Goal: Transaction & Acquisition: Obtain resource

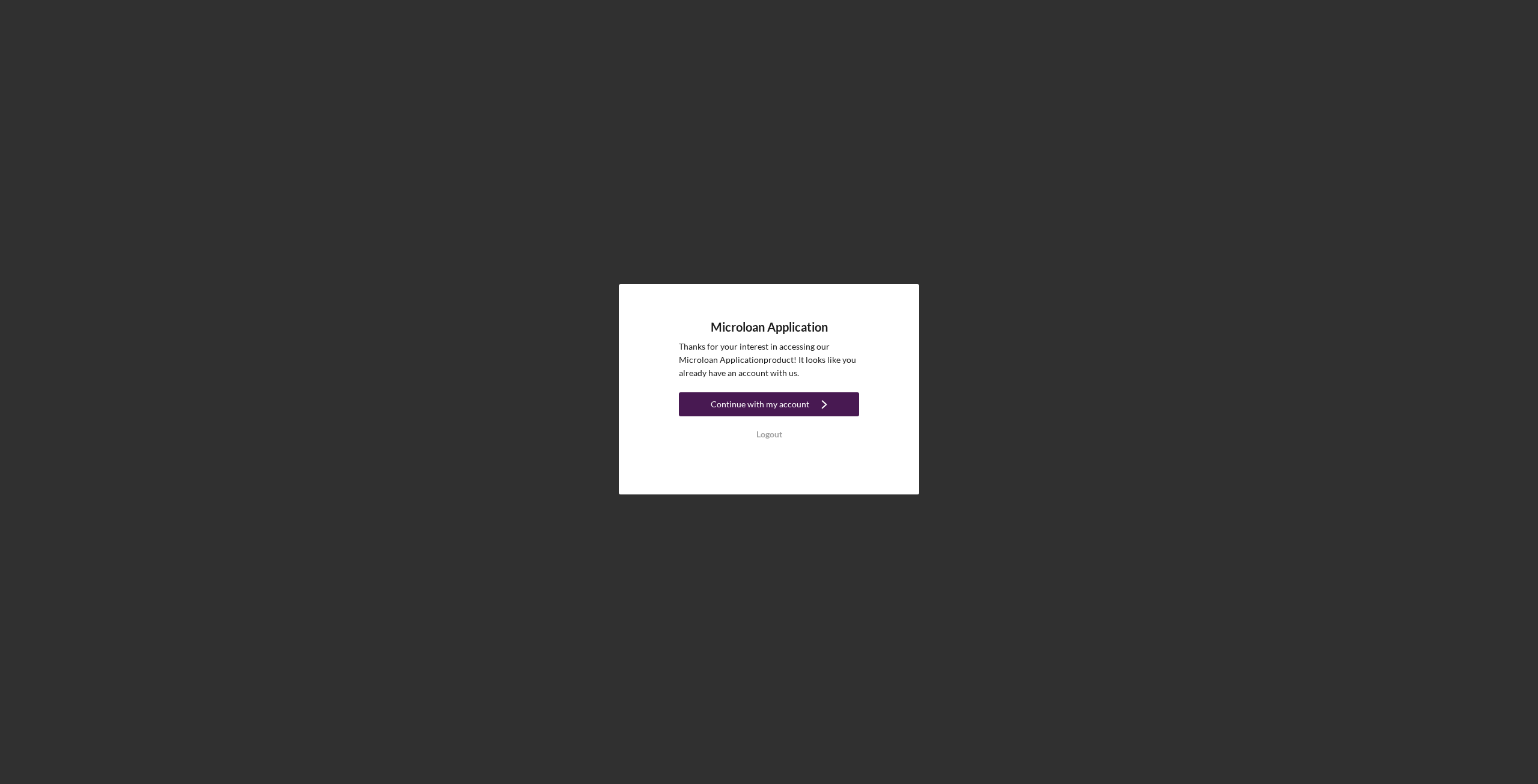
click at [764, 409] on div "Continue with my account" at bounding box center [760, 404] width 98 height 24
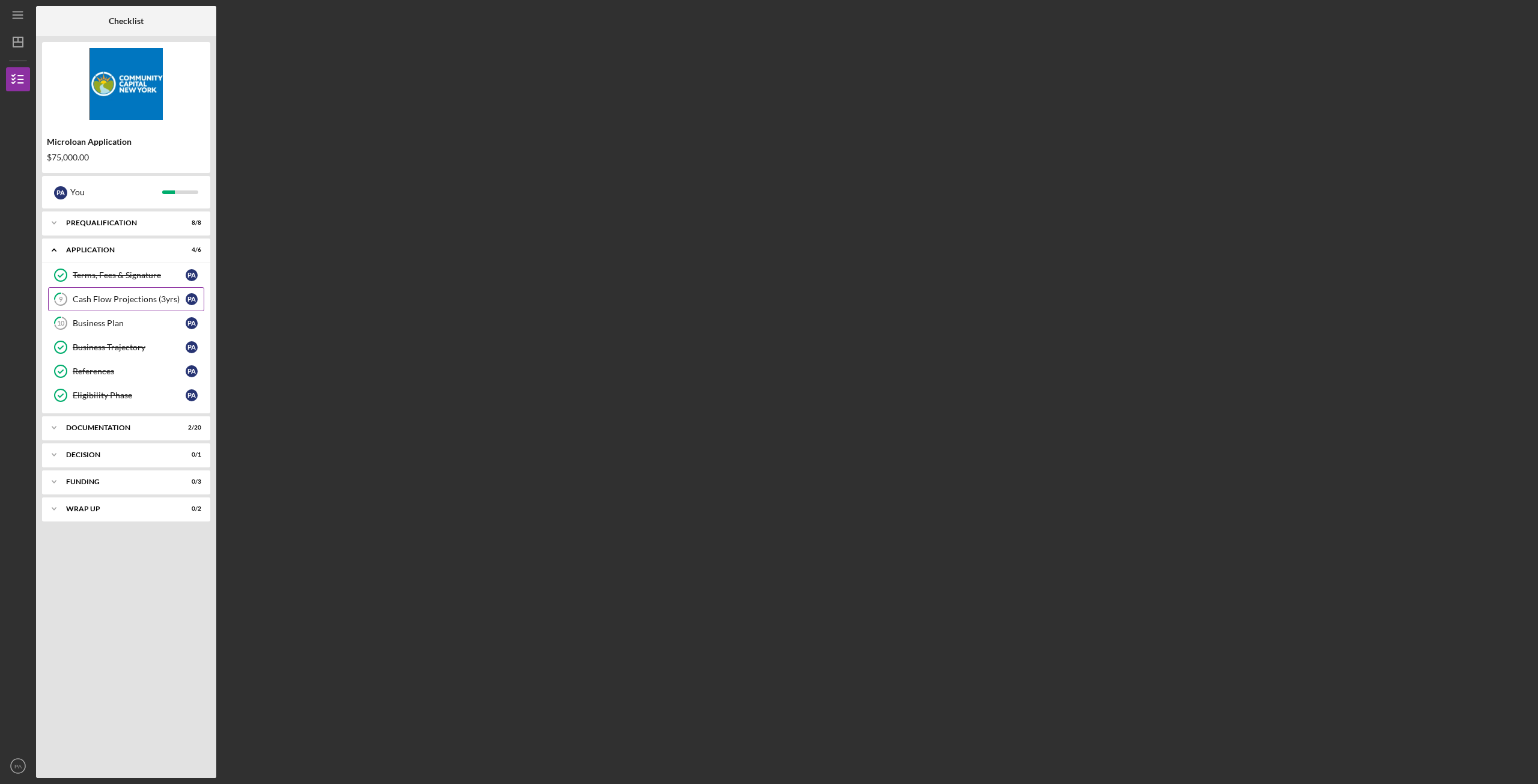
click at [120, 300] on div "Cash Flow Projections (3yrs)" at bounding box center [129, 298] width 113 height 9
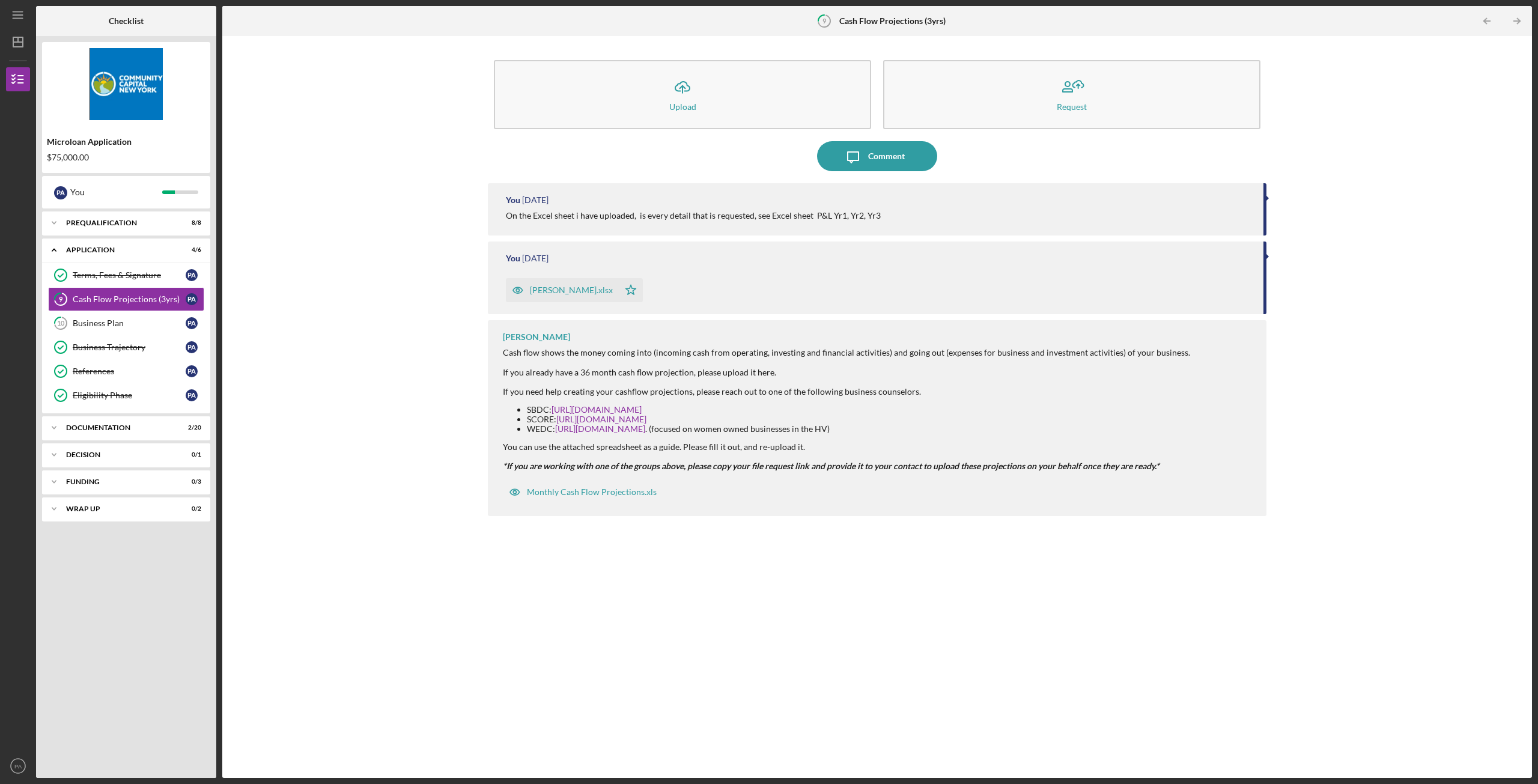
click at [549, 286] on div "[PERSON_NAME].xlsx" at bounding box center [571, 290] width 83 height 9
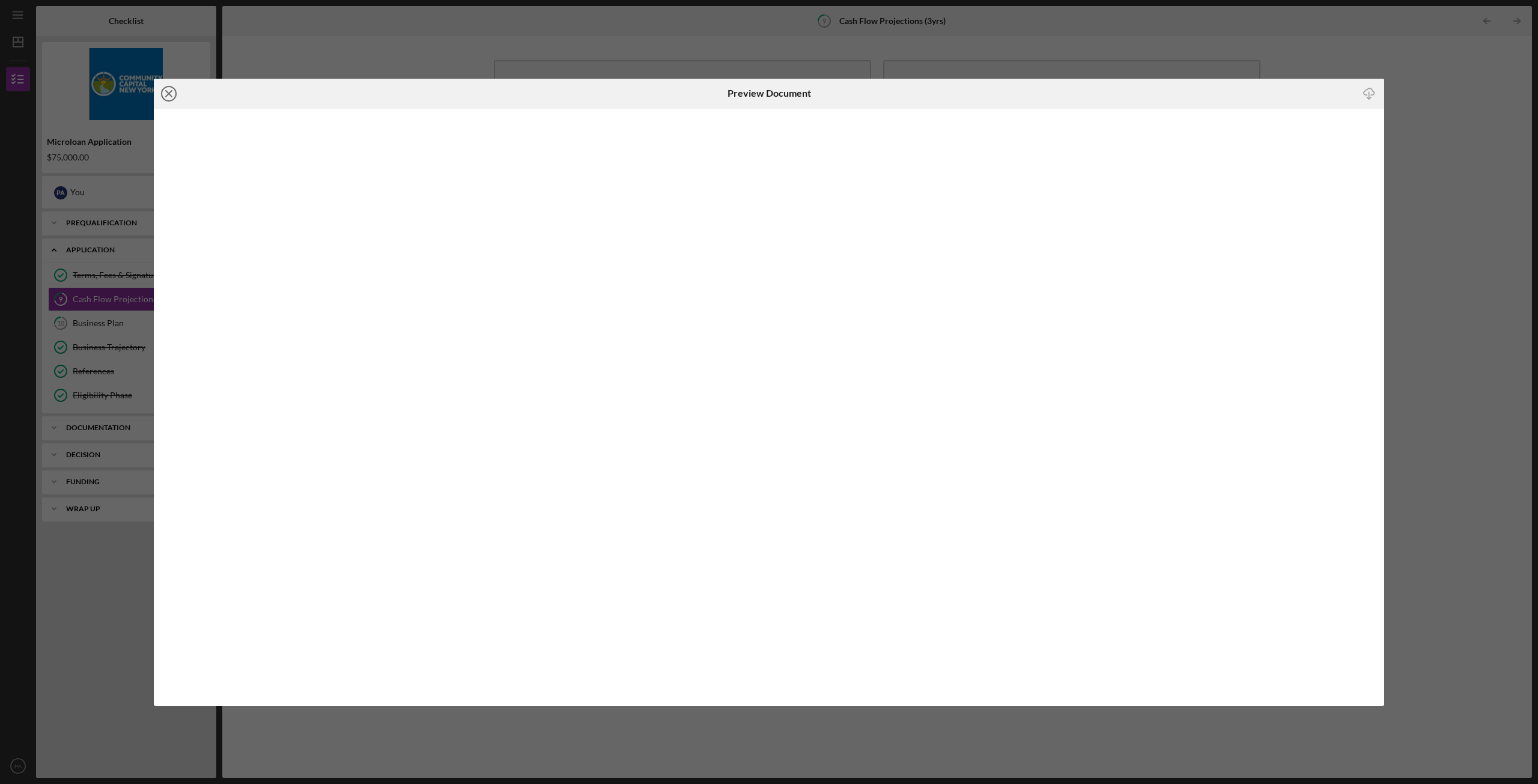
click at [169, 94] on icon "Icon/Close" at bounding box center [169, 93] width 30 height 30
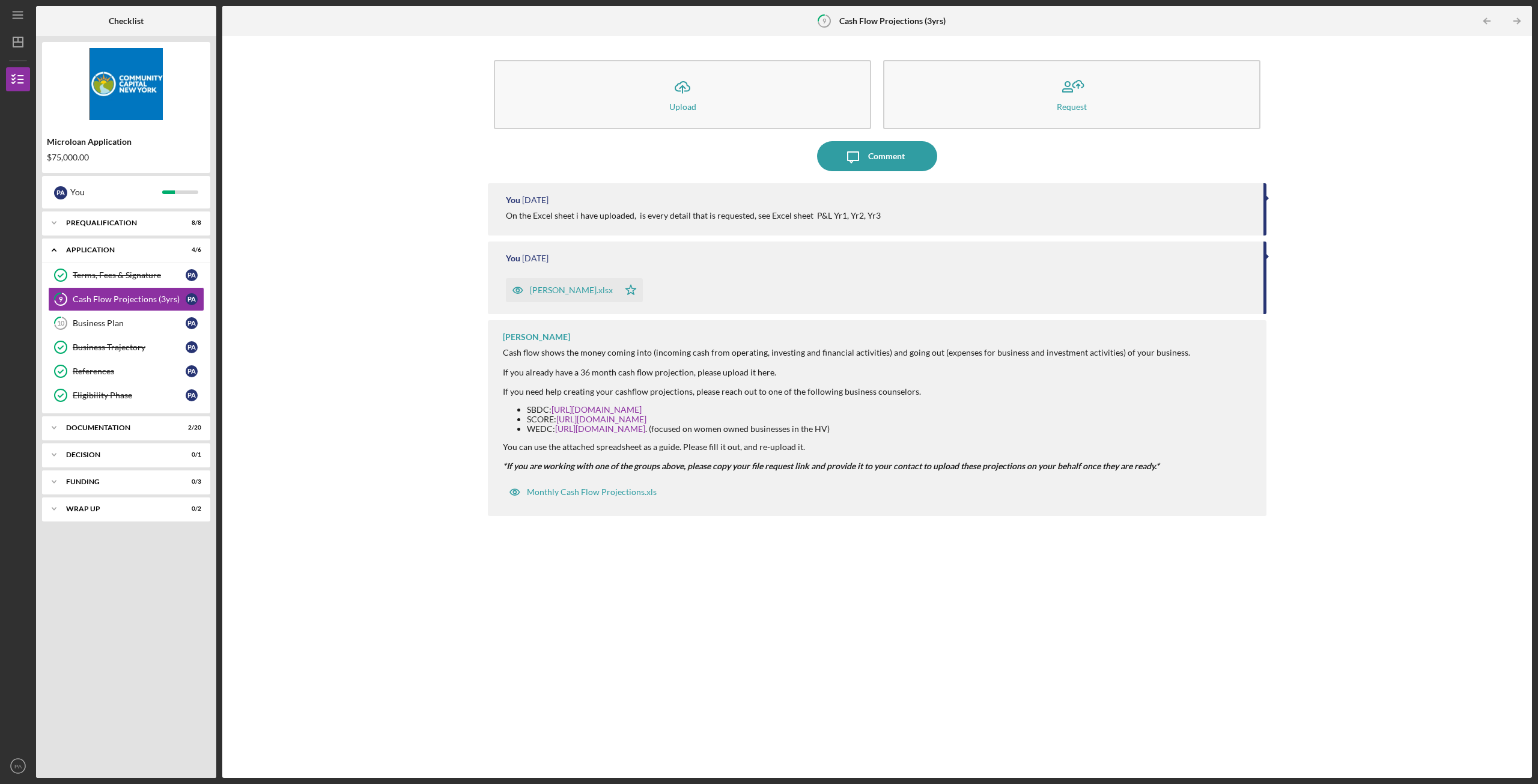
click at [561, 292] on div "[PERSON_NAME].xlsx" at bounding box center [571, 290] width 83 height 9
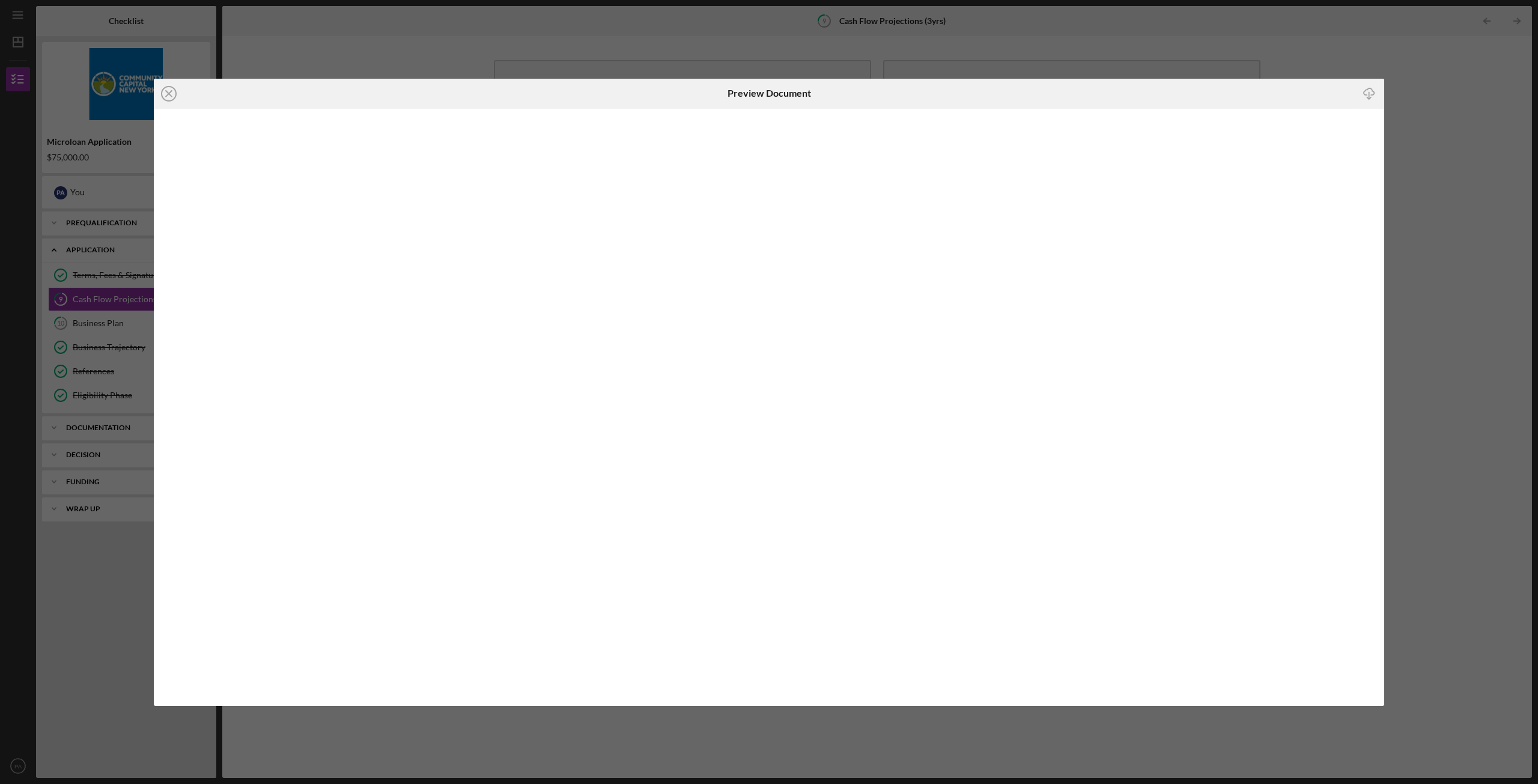
click at [1369, 95] on line "button" at bounding box center [1369, 95] width 0 height 6
click at [1349, 46] on div "Icon/Close Preview Document Icon/Download" at bounding box center [769, 392] width 1538 height 784
